Goal: Transaction & Acquisition: Purchase product/service

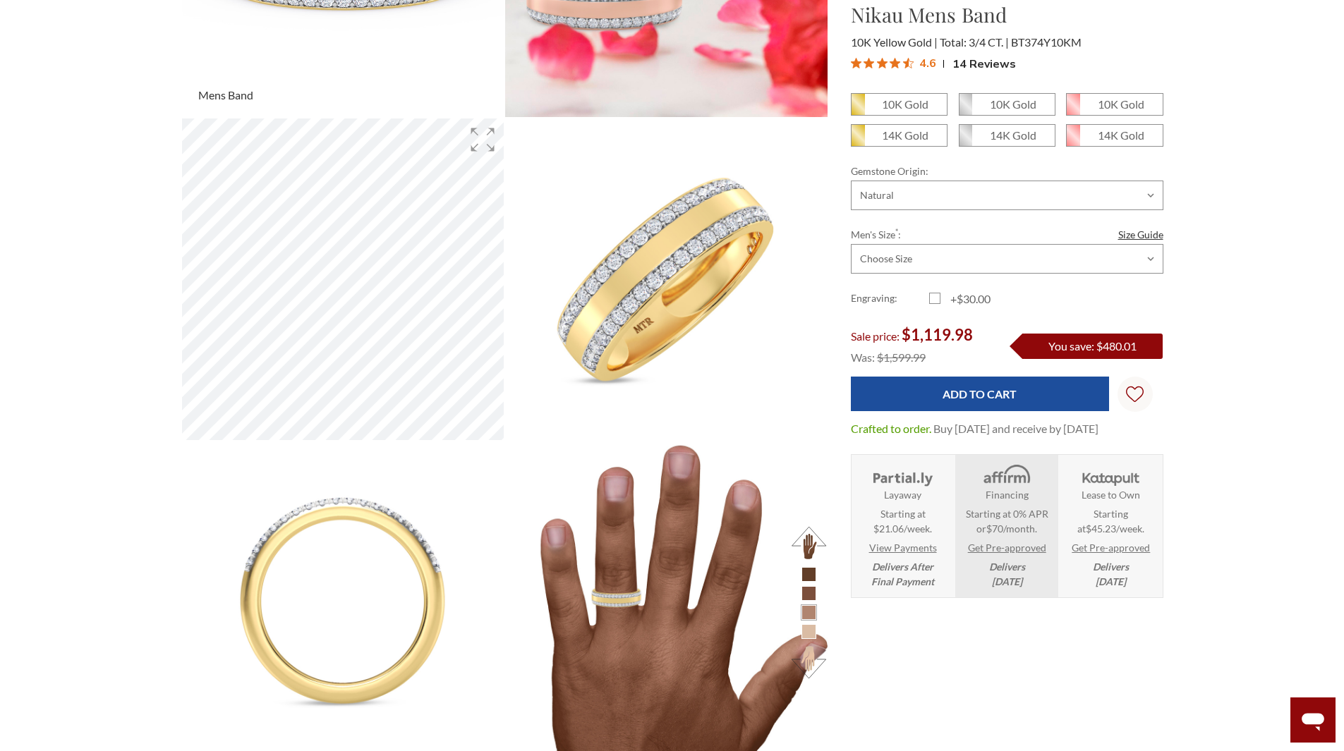
scroll to position [282, 0]
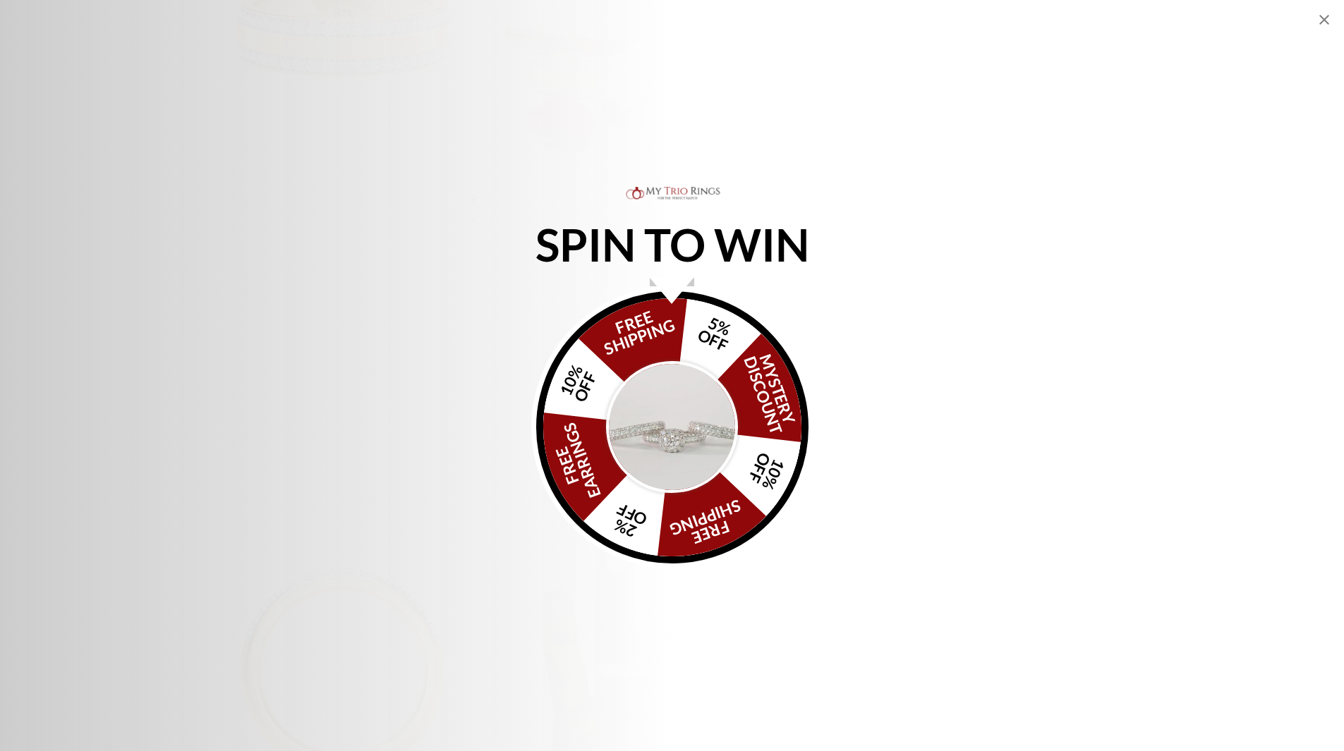
click at [1325, 26] on icon "Close popup" at bounding box center [1323, 19] width 17 height 17
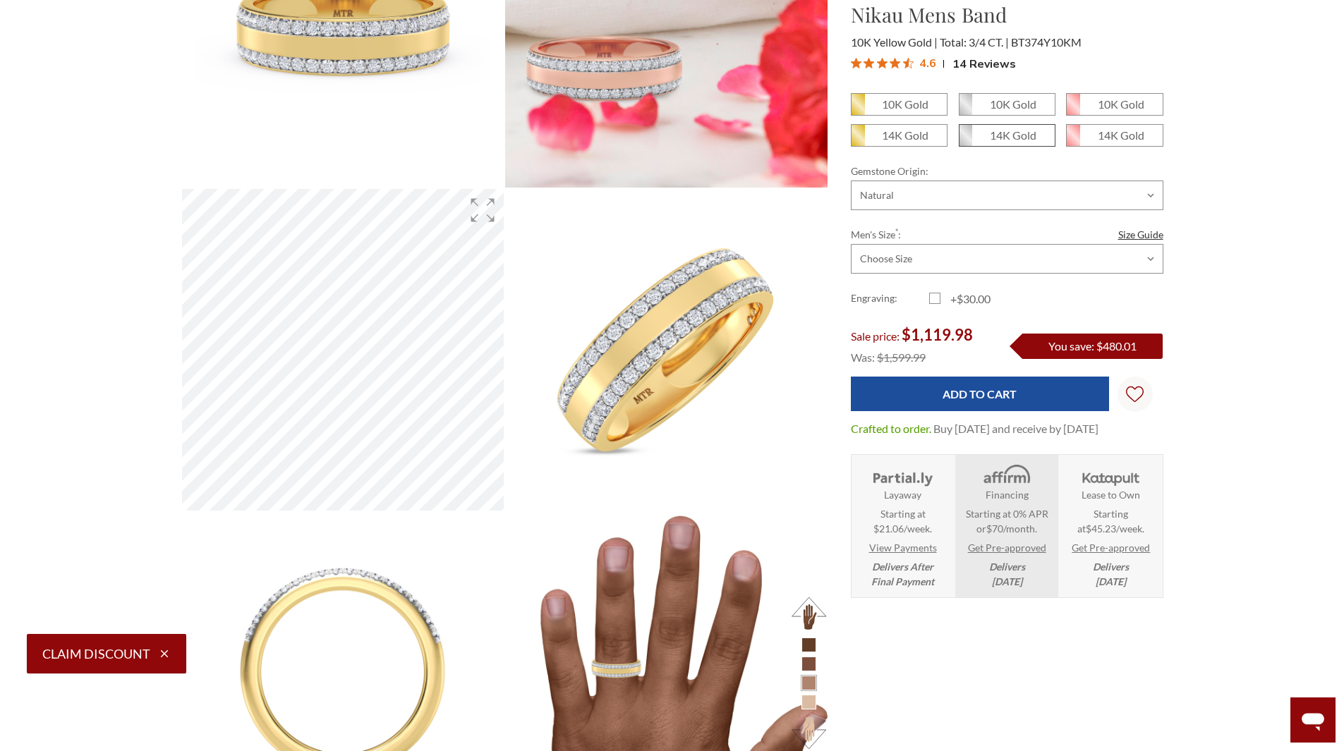
click at [980, 135] on span "14K Gold" at bounding box center [1006, 135] width 95 height 21
click at [965, 140] on input "14K Gold" at bounding box center [964, 140] width 1 height 1
radio input "true"
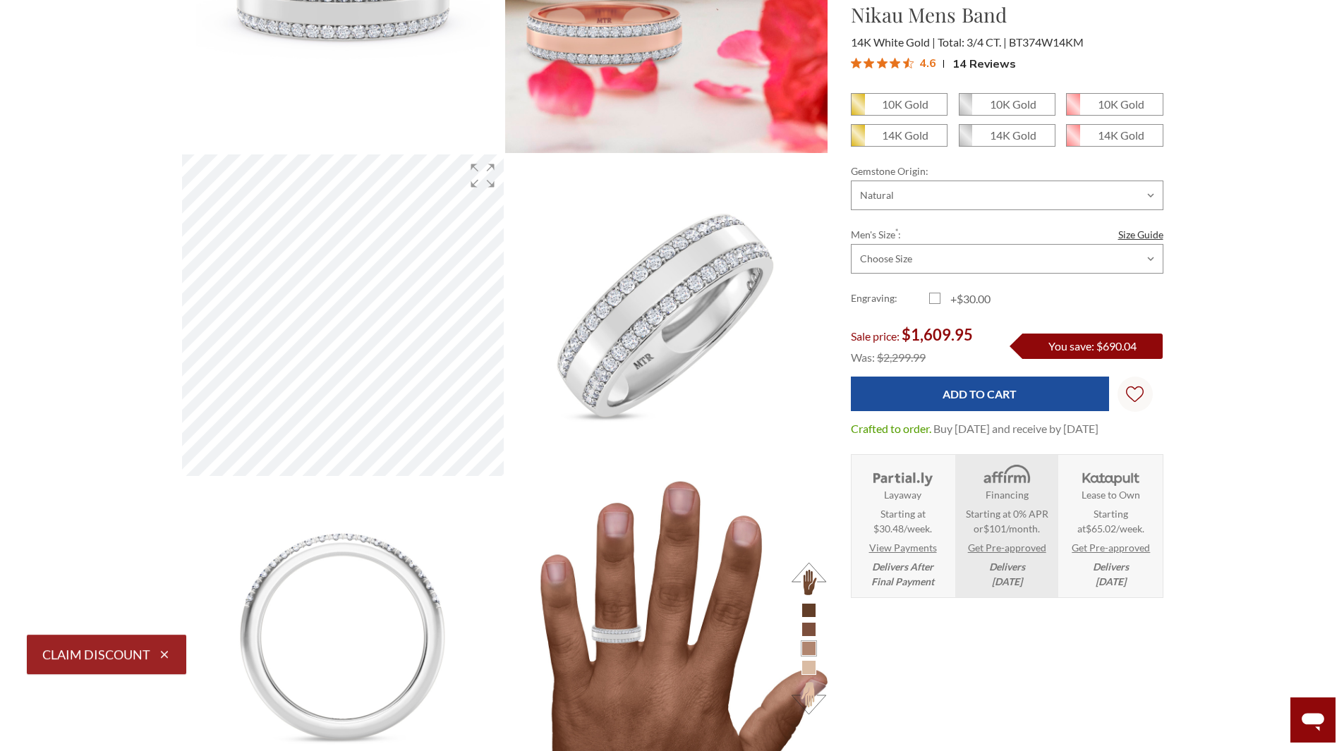
scroll to position [282, 0]
